Goal: Task Accomplishment & Management: Use online tool/utility

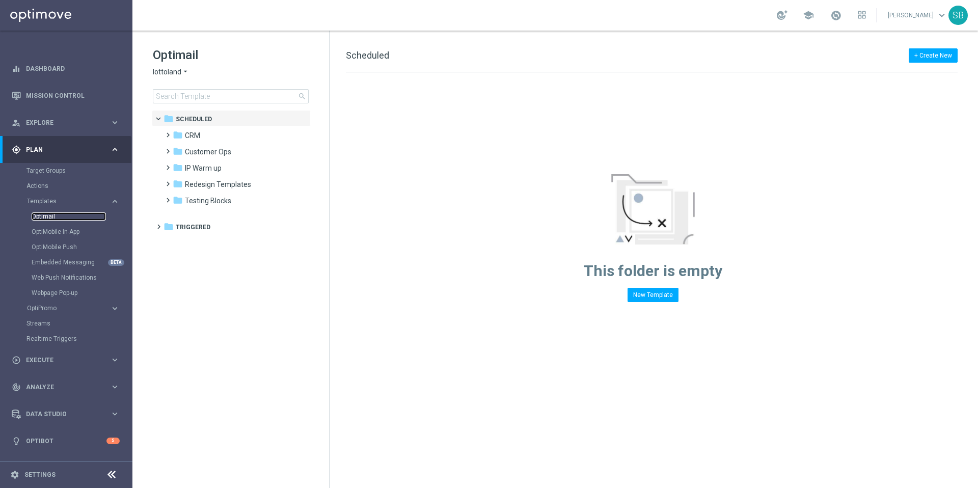
click at [49, 219] on link "Optimail" at bounding box center [69, 216] width 74 height 8
click at [199, 133] on span "CRM" at bounding box center [192, 135] width 15 height 9
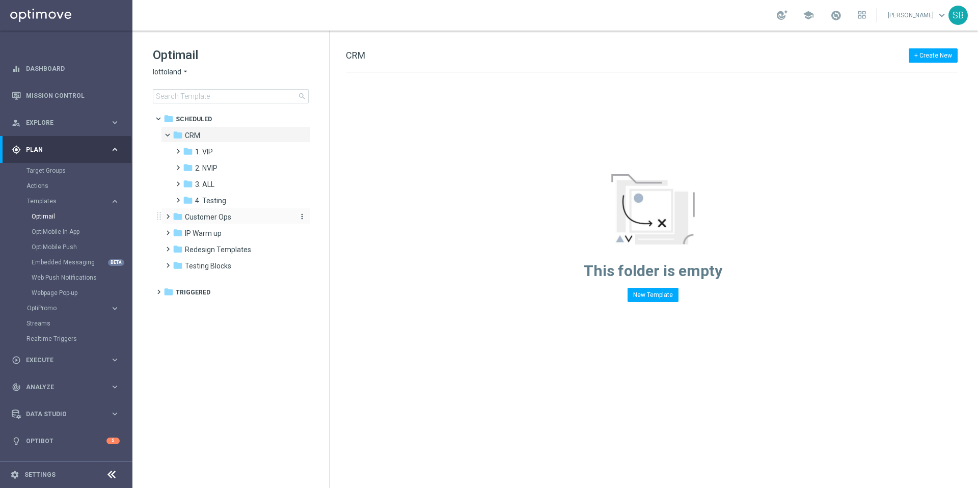
click at [209, 218] on span "Customer Ops" at bounding box center [208, 216] width 46 height 9
click at [207, 152] on span "1. VIP" at bounding box center [204, 151] width 18 height 9
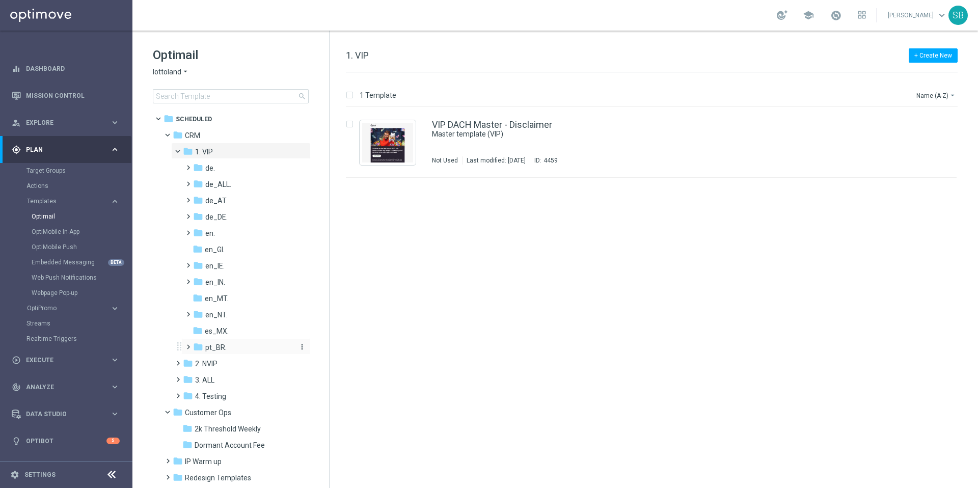
click at [212, 351] on span "pt_BR." at bounding box center [215, 347] width 21 height 9
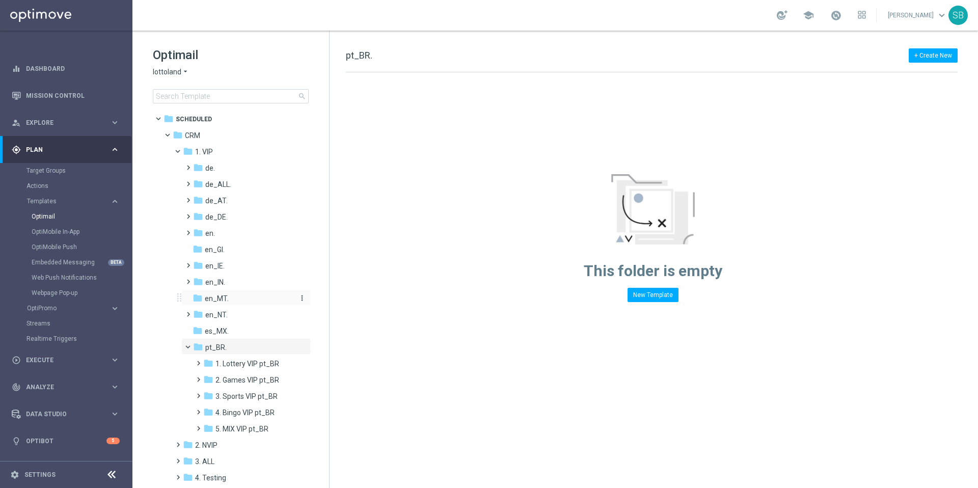
click at [202, 297] on icon "folder" at bounding box center [198, 298] width 10 height 10
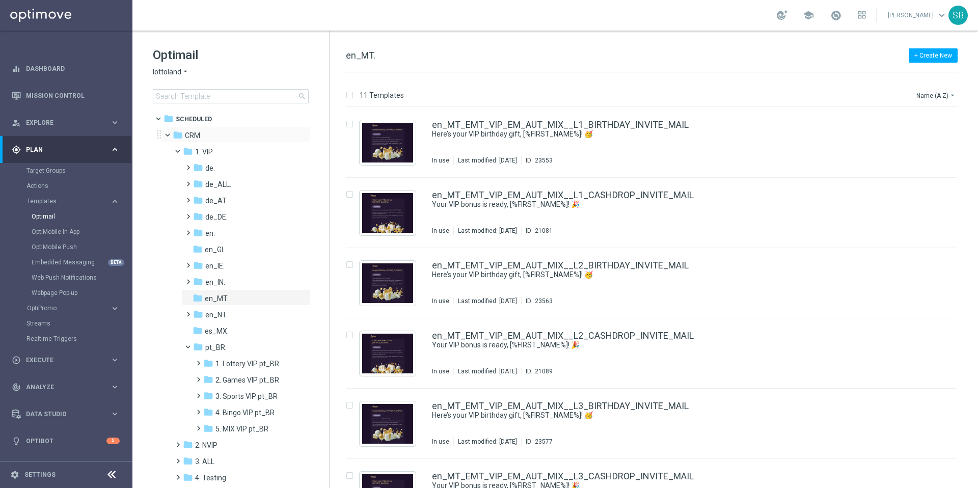
click at [170, 135] on span at bounding box center [172, 132] width 4 height 5
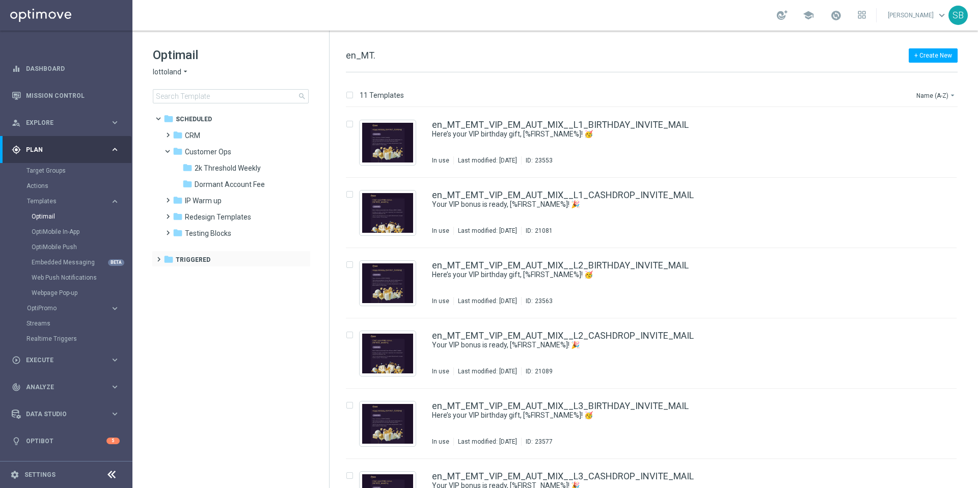
click at [159, 257] on span at bounding box center [156, 255] width 5 height 4
click at [186, 292] on span "Testing" at bounding box center [196, 292] width 24 height 9
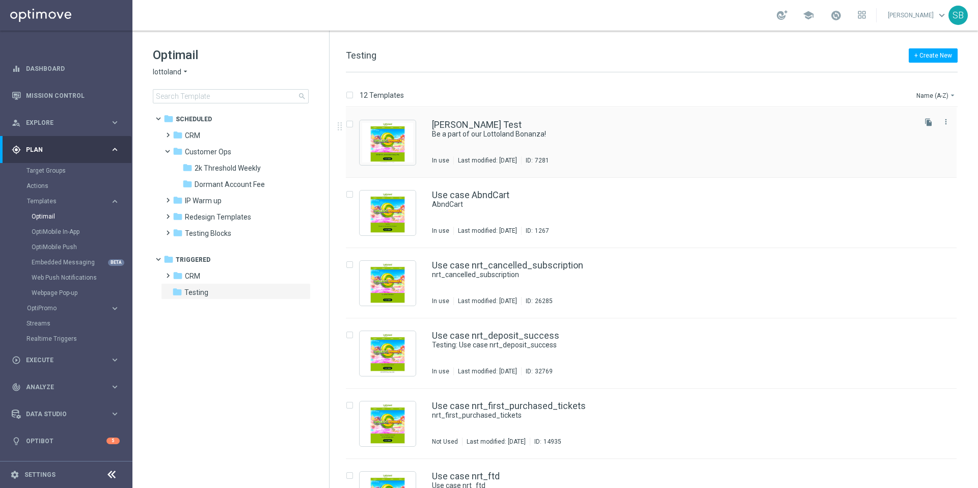
click at [352, 123] on input "Press SPACE to select this row." at bounding box center [349, 125] width 7 height 7
checkbox input "true"
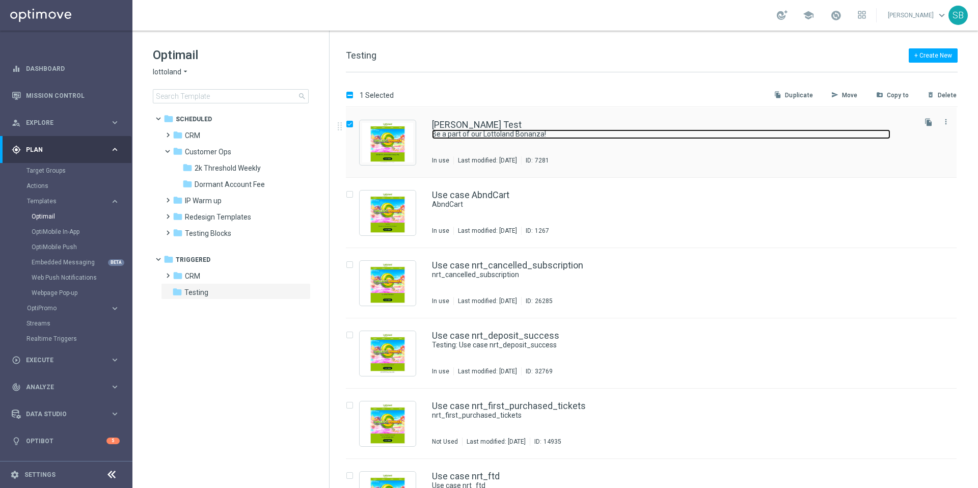
click at [477, 134] on link "Be a part of our Lottoland Bonanza!" at bounding box center [661, 134] width 459 height 10
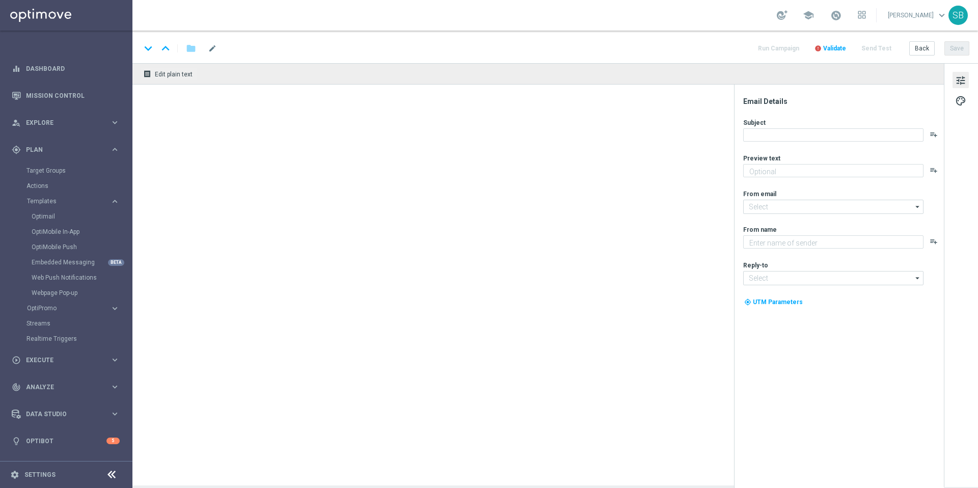
type textarea "Win big with [DATE] game recommendation!"
type textarea "[%FIRST_NAME%]"
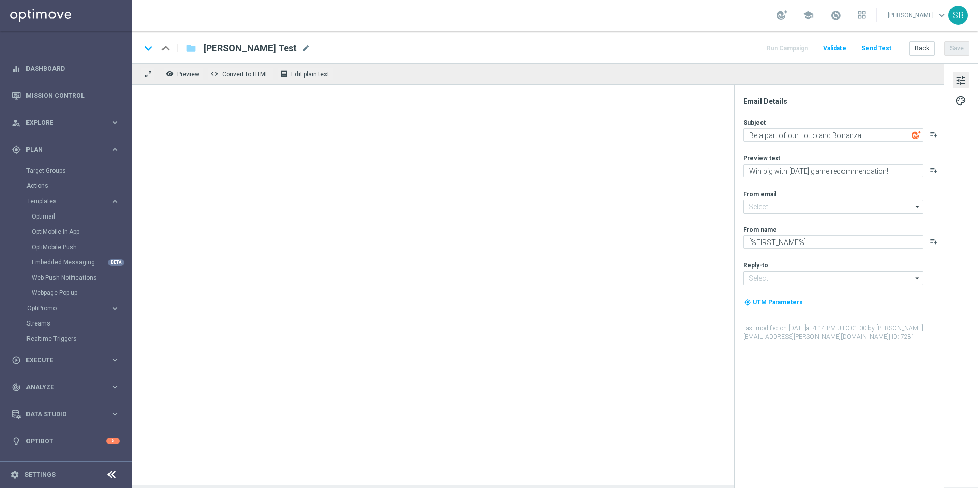
type input "[EMAIL_ADDRESS][DOMAIN_NAME]"
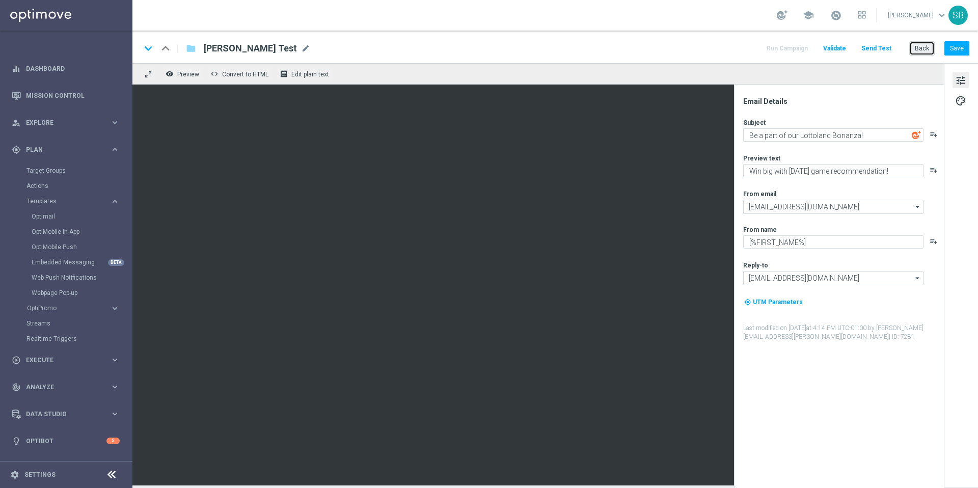
click at [931, 48] on button "Back" at bounding box center [922, 48] width 25 height 14
